Goal: Transaction & Acquisition: Purchase product/service

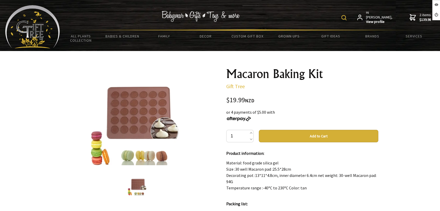
scroll to position [29, 0]
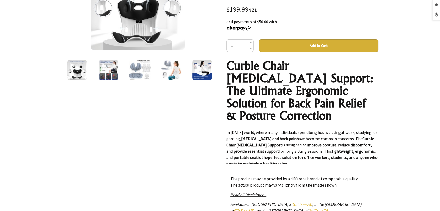
scroll to position [115, 0]
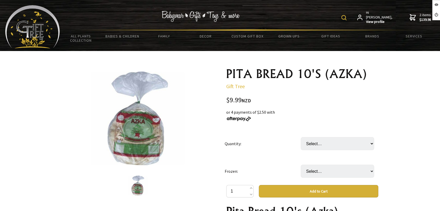
click at [324, 140] on select "Select… 11 PKT (+ $99.90)" at bounding box center [336, 143] width 73 height 13
select select "11 PKT"
click at [300, 137] on select "Select… 11 PKT (+ $99.90)" at bounding box center [336, 143] width 73 height 13
click at [326, 167] on select "Select… only available in Chirstchurch" at bounding box center [336, 171] width 73 height 13
click at [285, 141] on td "Quantity:" at bounding box center [262, 144] width 76 height 28
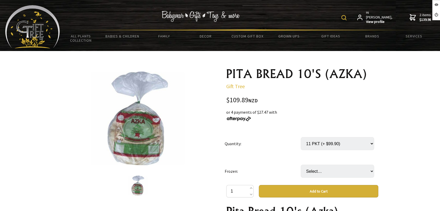
click at [158, 127] on img at bounding box center [138, 119] width 94 height 94
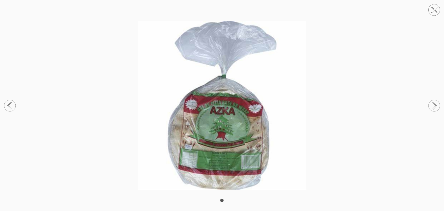
click at [337, 95] on img at bounding box center [222, 105] width 444 height 169
click at [346, 75] on img at bounding box center [222, 105] width 444 height 169
click at [435, 9] on circle at bounding box center [433, 9] width 11 height 11
